Goal: Task Accomplishment & Management: Complete application form

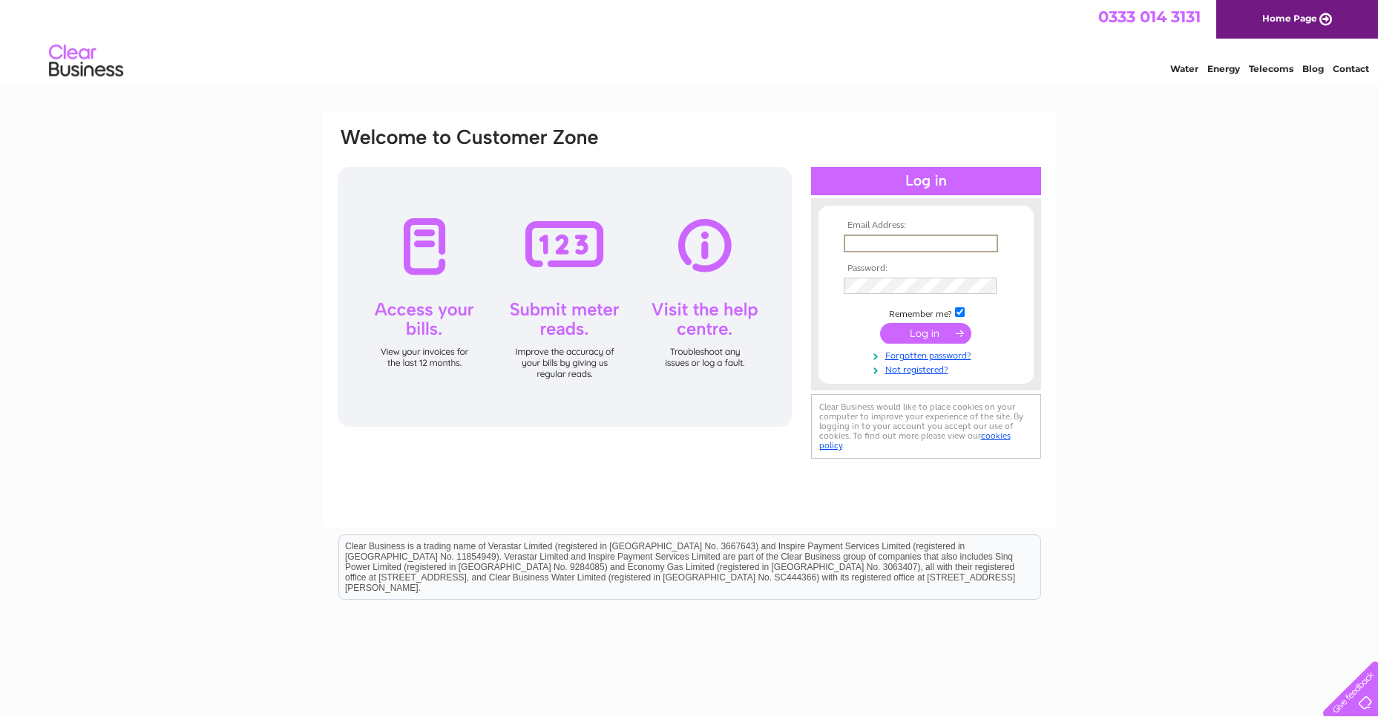
click at [909, 242] on input "text" at bounding box center [921, 243] width 154 height 18
type input "[EMAIL_ADDRESS][DOMAIN_NAME]"
click at [930, 371] on link "Not registered?" at bounding box center [928, 368] width 168 height 14
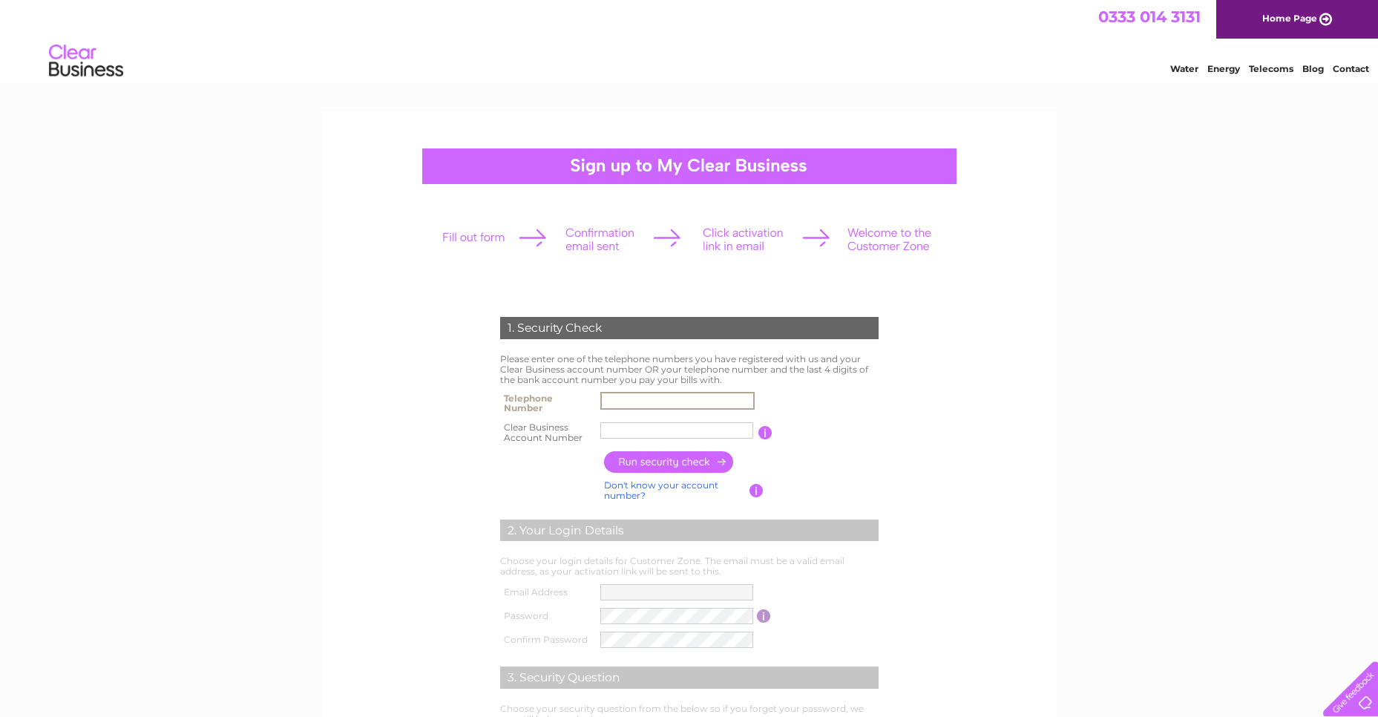
click at [738, 398] on input "text" at bounding box center [677, 401] width 154 height 18
type input "01538722665"
